Goal: Information Seeking & Learning: Check status

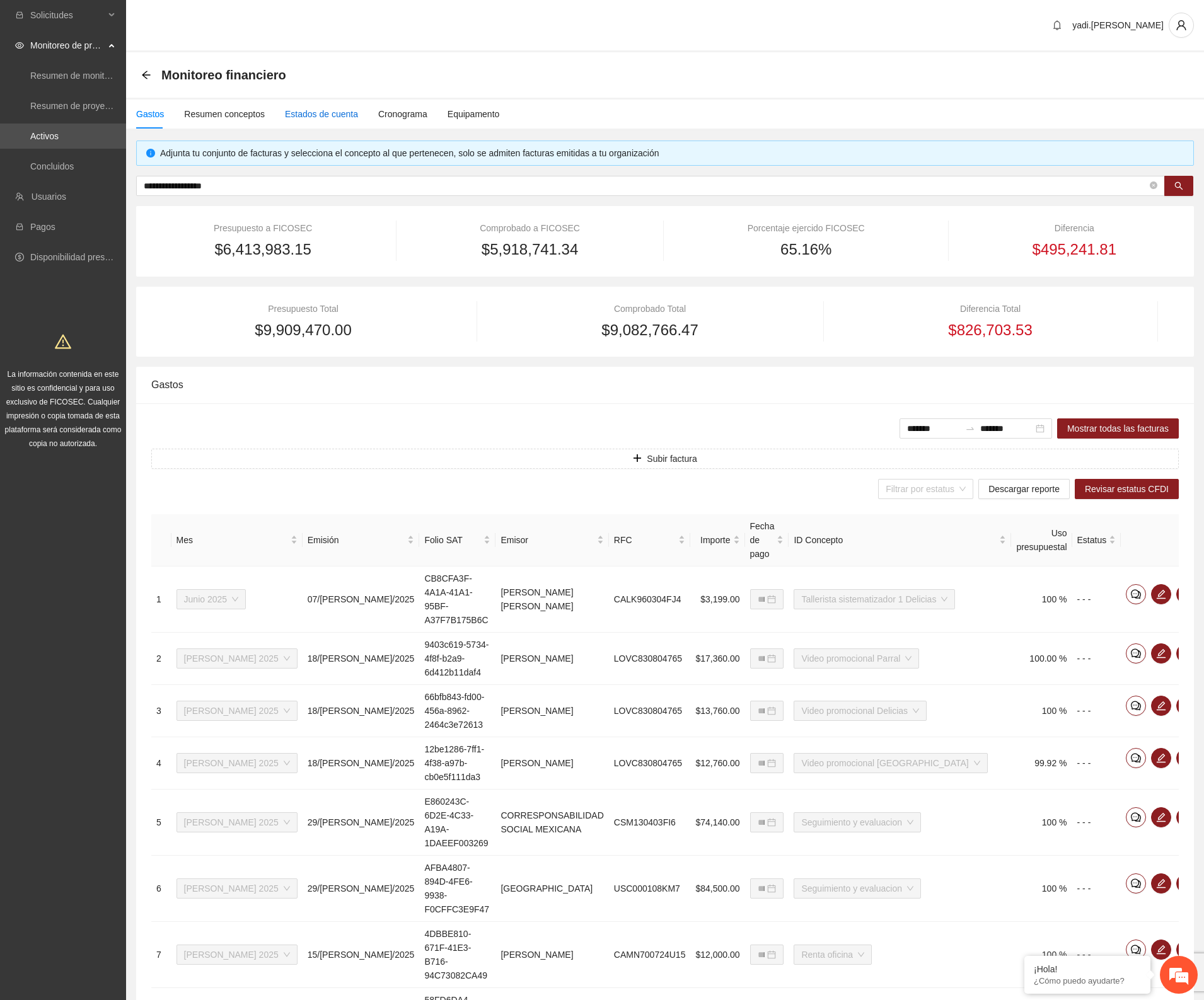
click at [327, 114] on div "Estados de cuenta" at bounding box center [322, 114] width 73 height 13
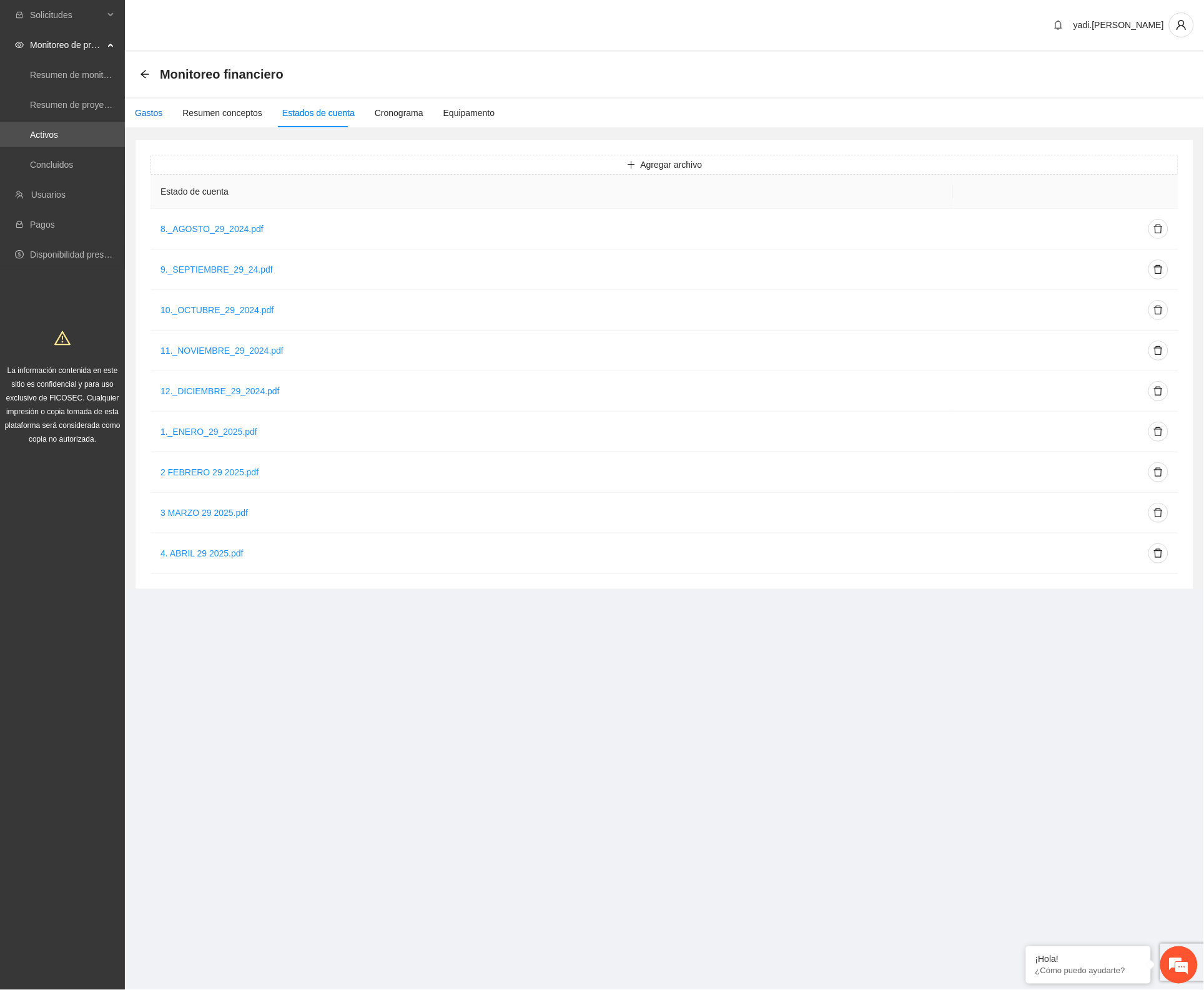
drag, startPoint x: 139, startPoint y: 115, endPoint x: 144, endPoint y: 122, distance: 8.6
click at [139, 115] on div "Gastos" at bounding box center [148, 113] width 28 height 13
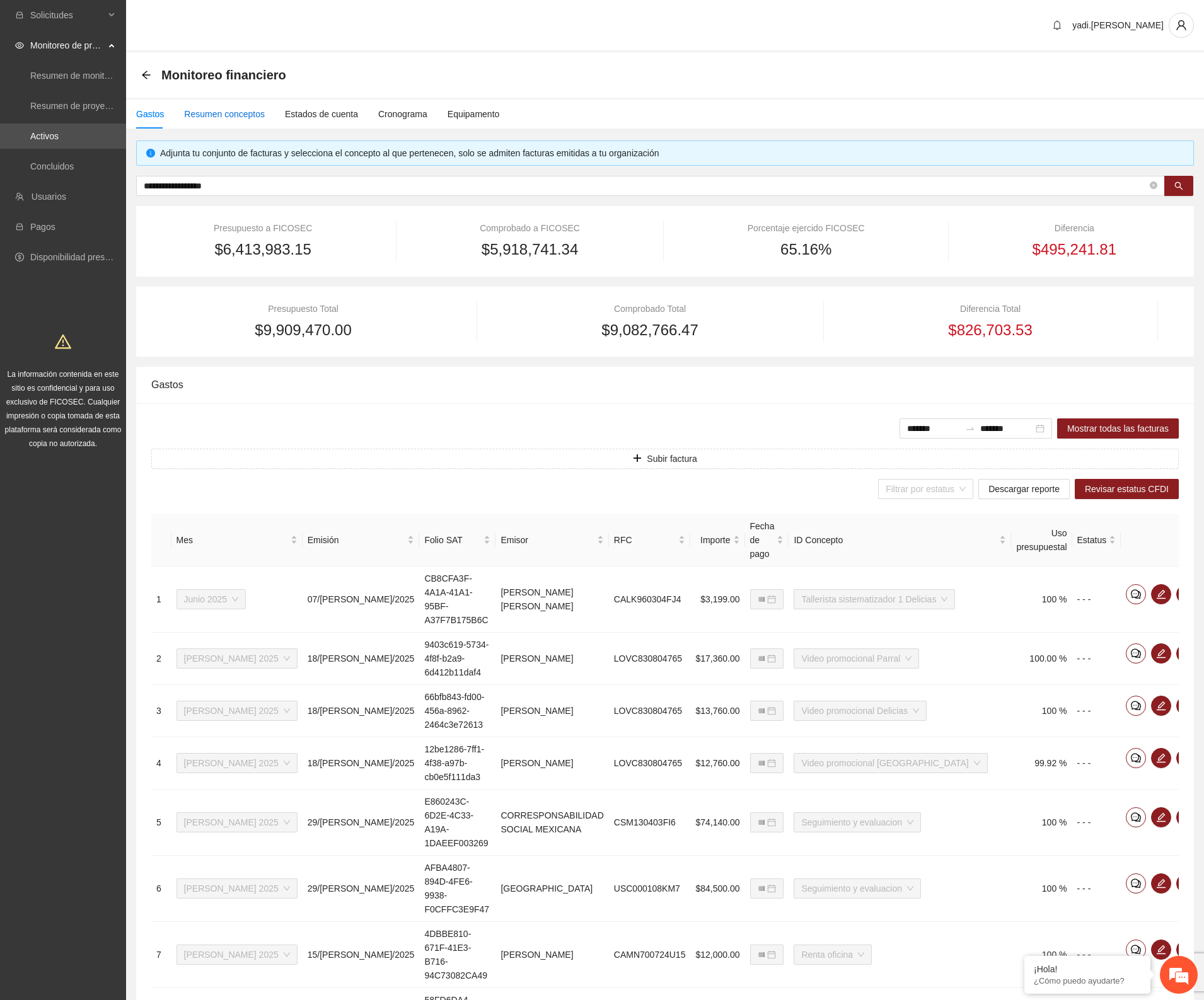
click at [199, 109] on div "Resumen conceptos" at bounding box center [224, 114] width 81 height 13
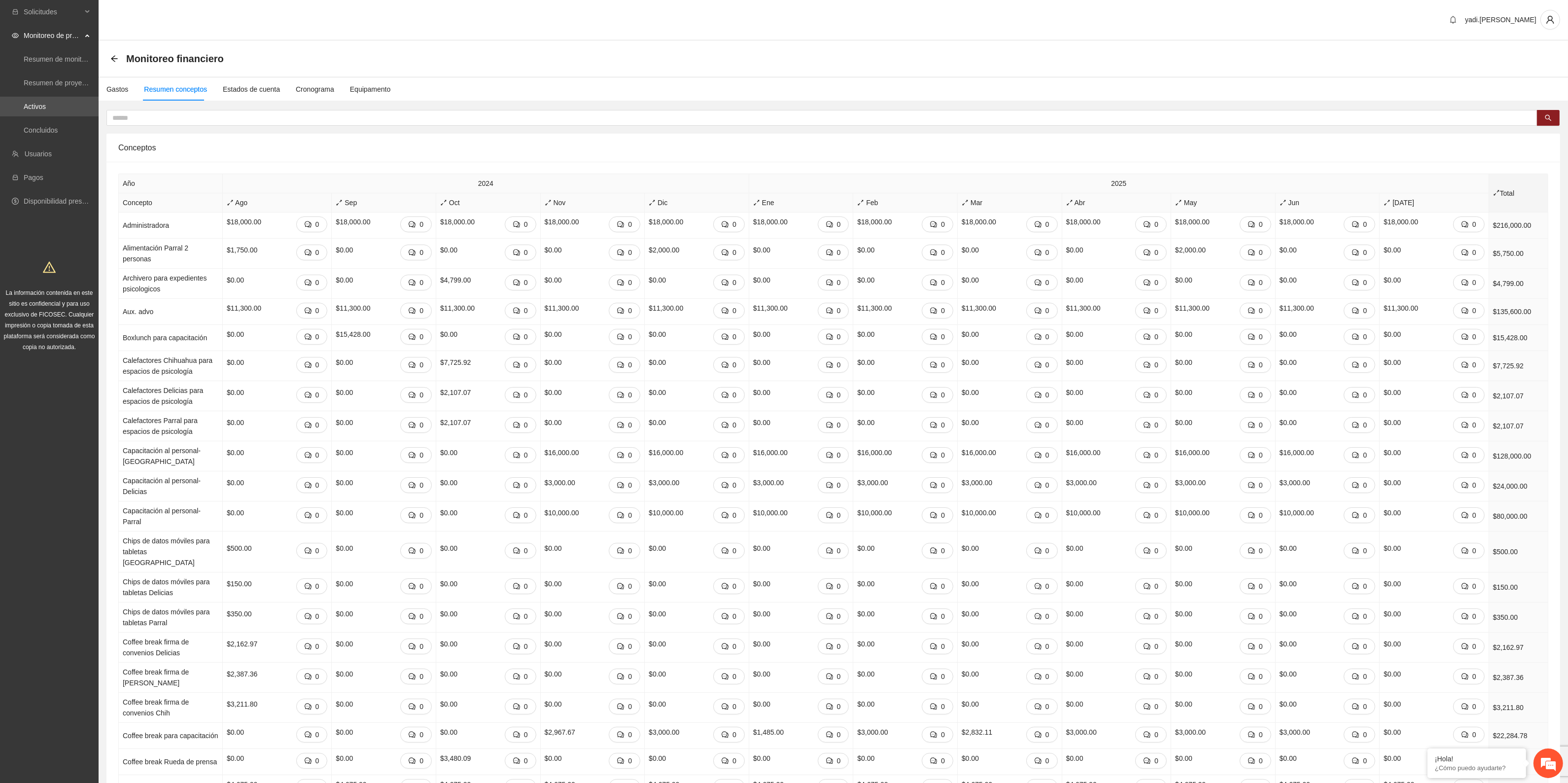
click at [941, 191] on icon "arrows-alt" at bounding box center [1496, 192] width 7 height 7
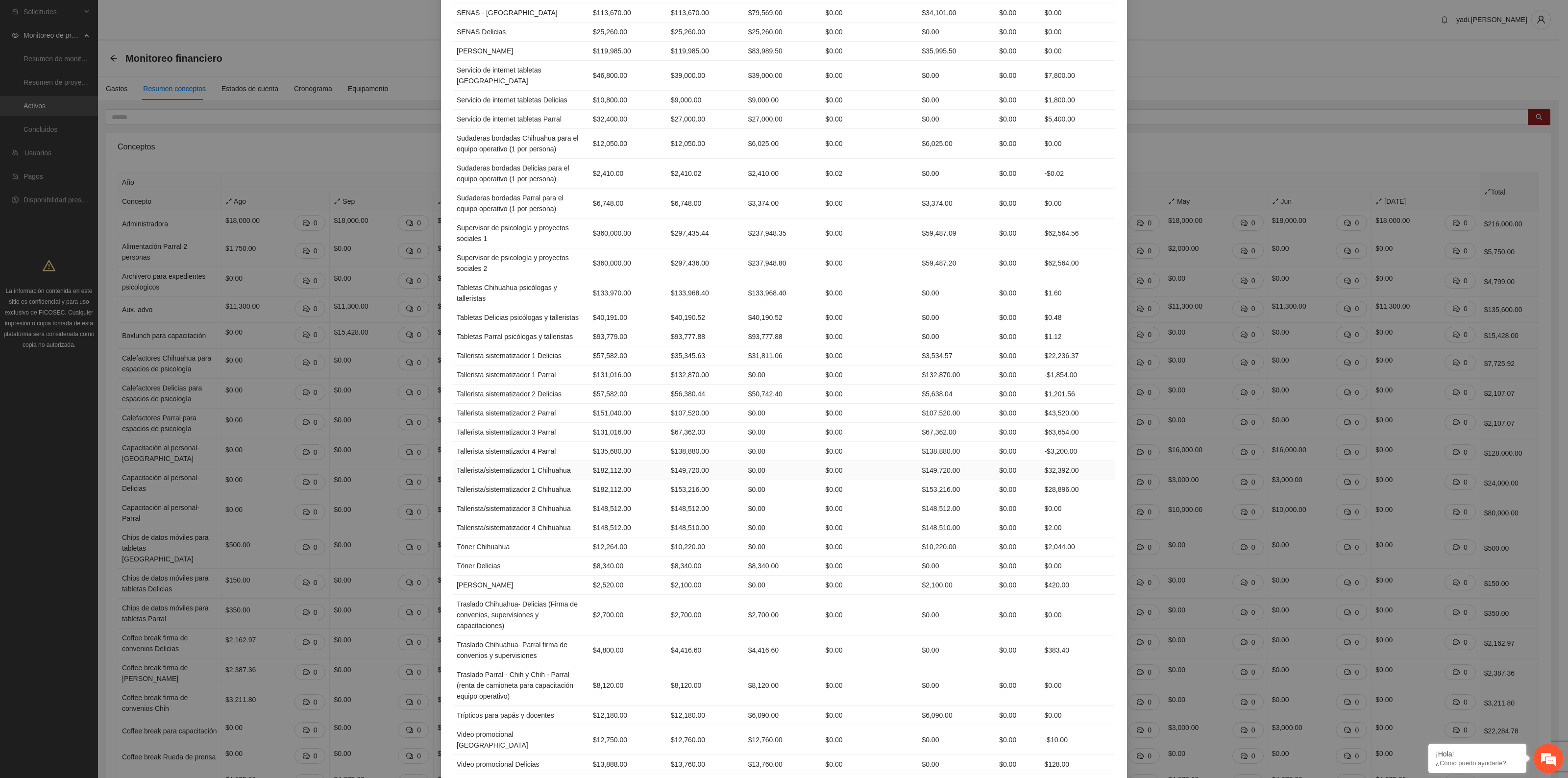
scroll to position [1595, 0]
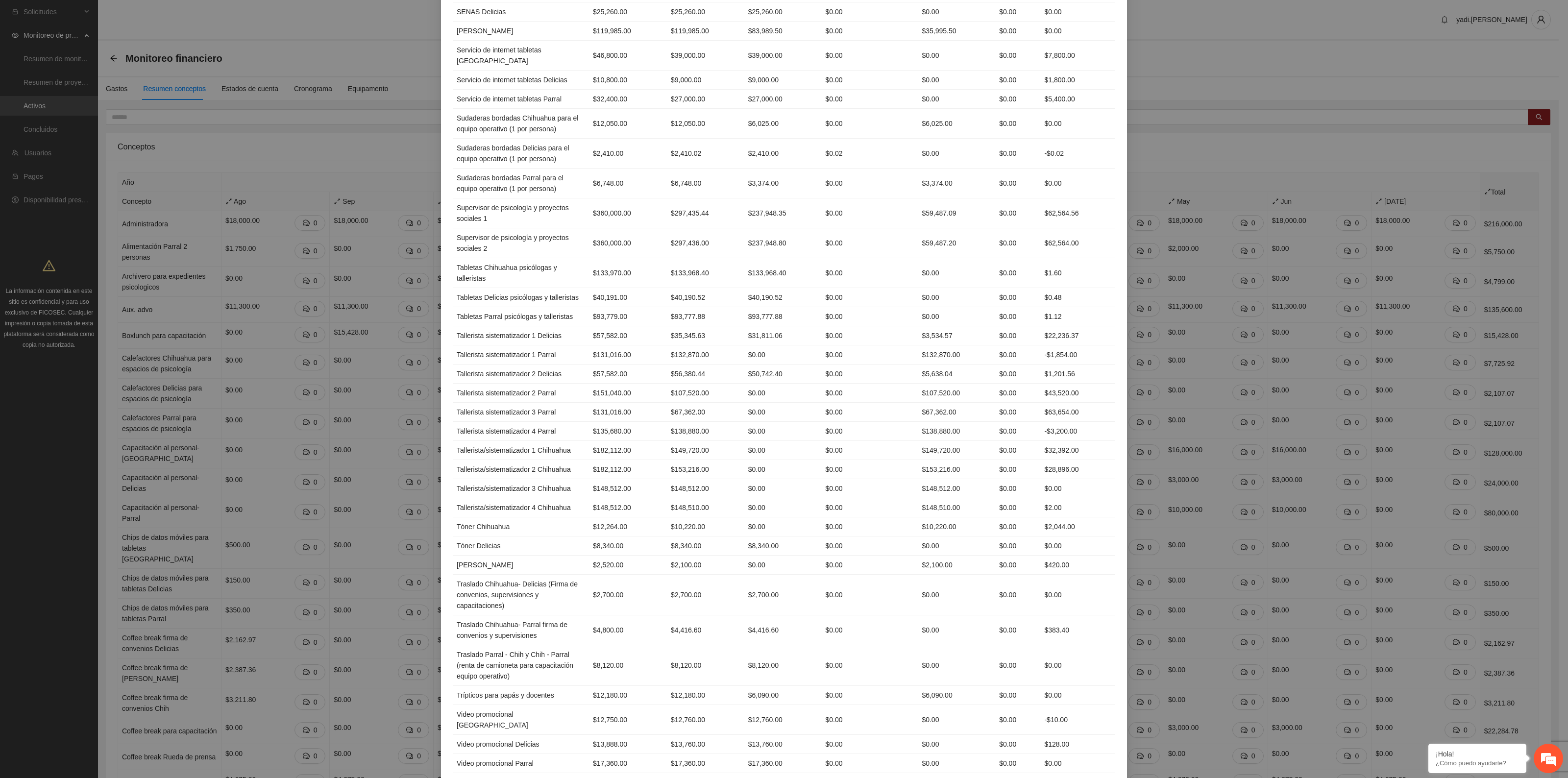
drag, startPoint x: 1115, startPoint y: 755, endPoint x: 443, endPoint y: 740, distance: 672.2
copy div "Total de conceptos 102 Total presupuesto $9,909,470.00 Total ejercido $9,082,76…"
click at [643, 479] on td "$148,512.00" at bounding box center [627, 489] width 78 height 19
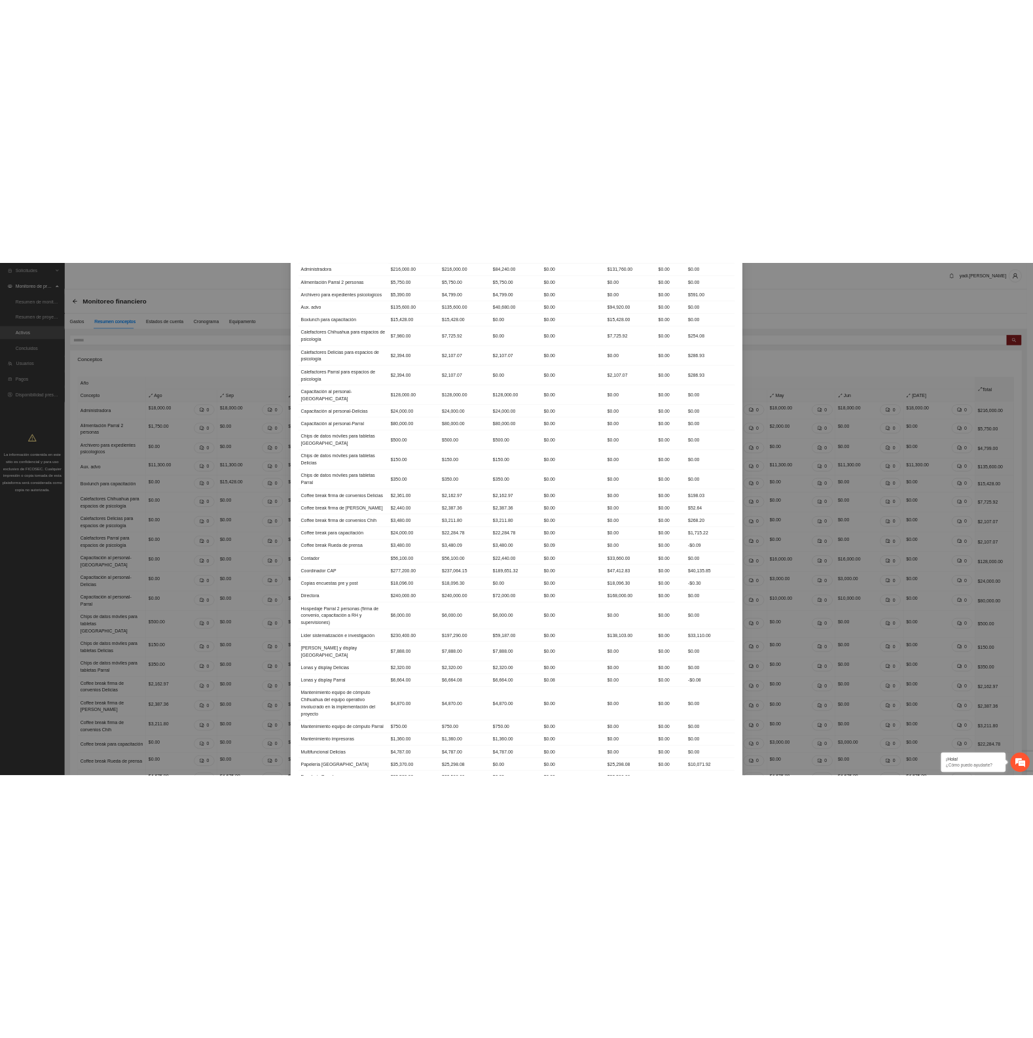
scroll to position [0, 0]
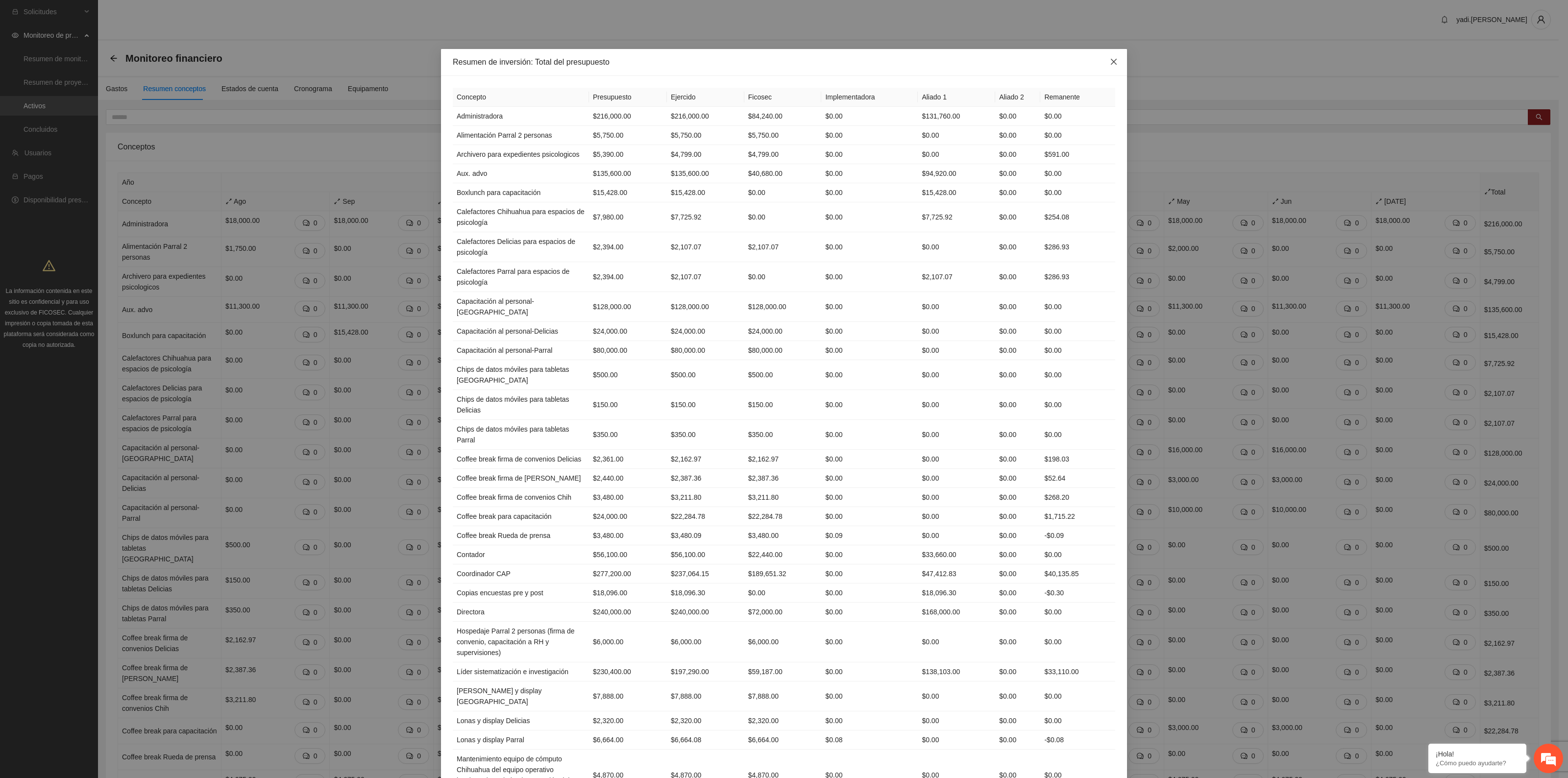
drag, startPoint x: 1110, startPoint y: 60, endPoint x: 565, endPoint y: 55, distance: 545.0
click at [935, 60] on icon "close" at bounding box center [1113, 61] width 7 height 7
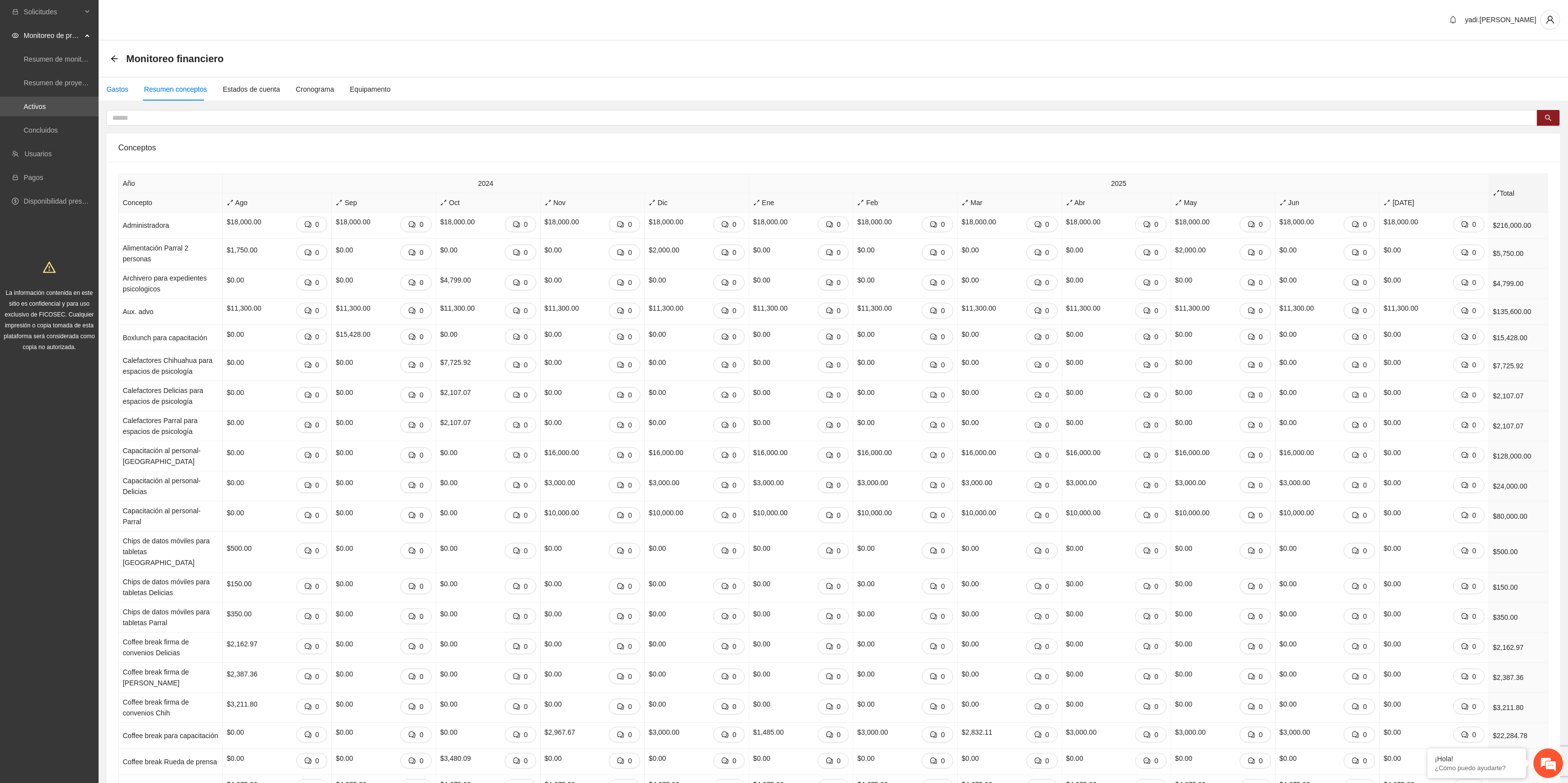
click at [121, 87] on div "Gastos" at bounding box center [117, 89] width 22 height 11
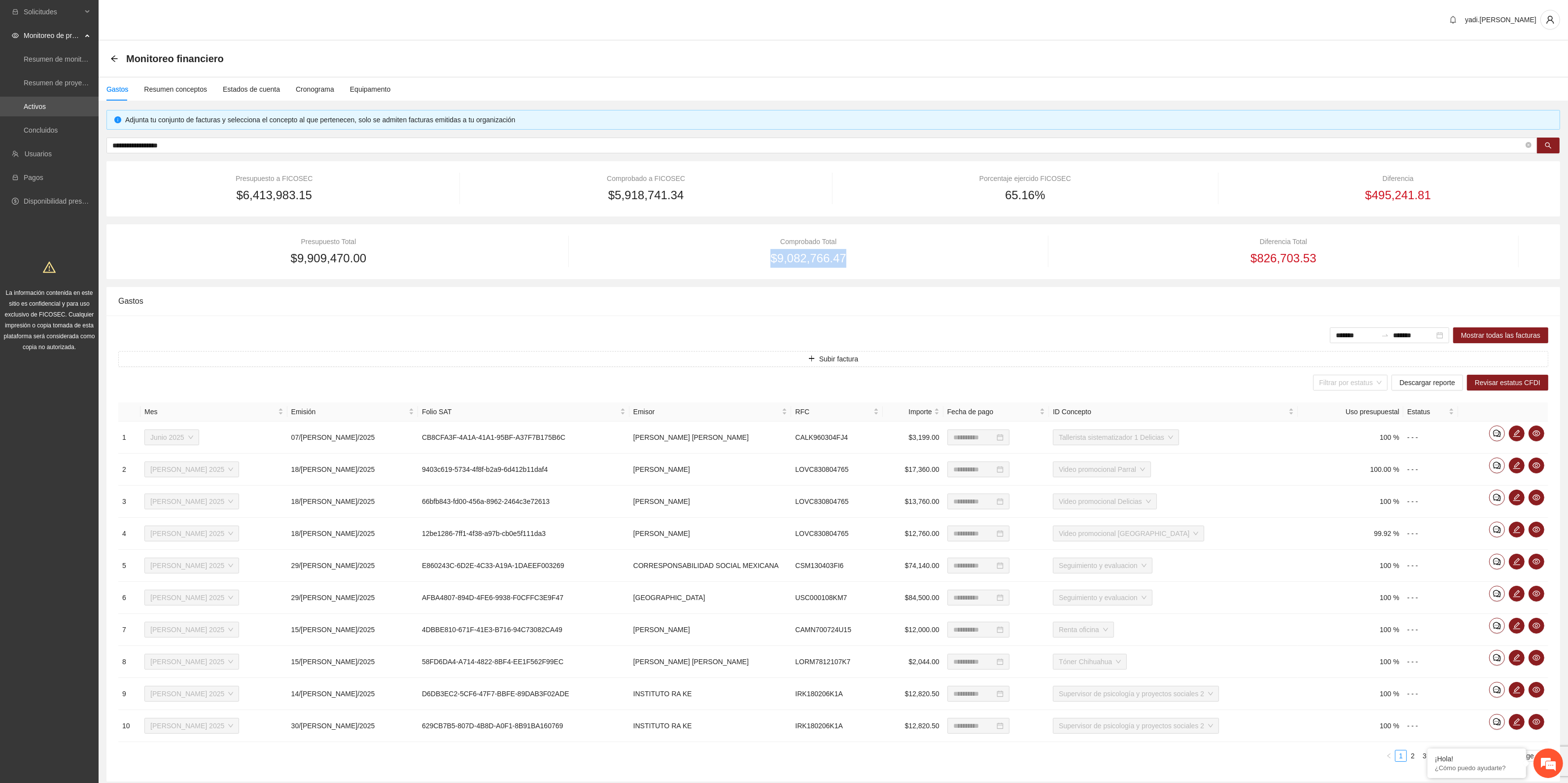
drag, startPoint x: 845, startPoint y: 259, endPoint x: 768, endPoint y: 257, distance: 77.0
click at [768, 257] on div "$9,082,766.47" at bounding box center [808, 258] width 420 height 19
copy span "$9,082,766.47"
click at [694, 247] on div "Comprobado Total $9,082,766.47" at bounding box center [808, 252] width 420 height 32
